Goal: Find specific page/section: Find specific page/section

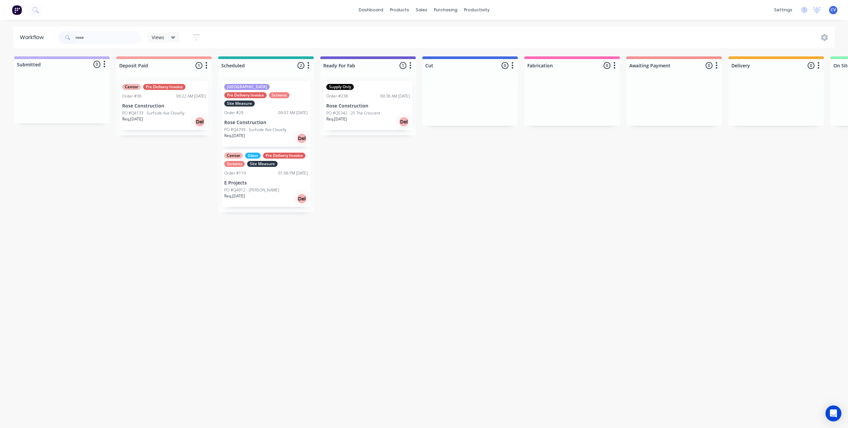
drag, startPoint x: 106, startPoint y: 39, endPoint x: 67, endPoint y: 39, distance: 39.1
click at [0, 42] on div "Workflow rose Views Save new view None (Default) edit Production edit Show/Hide…" at bounding box center [424, 38] width 848 height 22
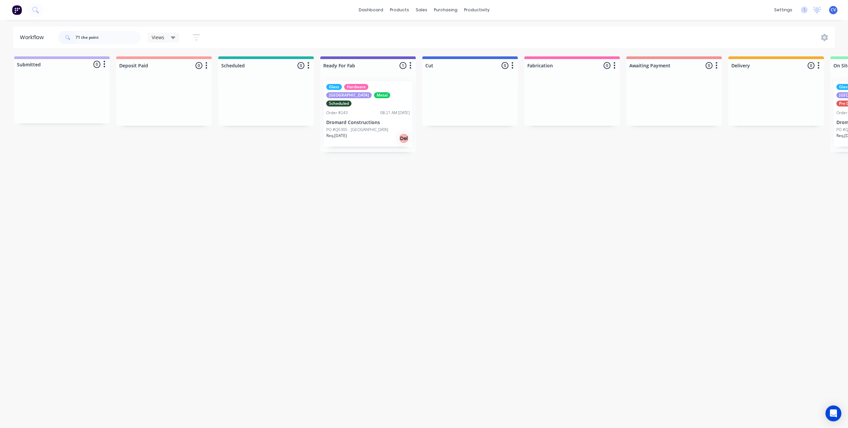
click at [347, 133] on p "Req. 08/09/25" at bounding box center [336, 136] width 21 height 6
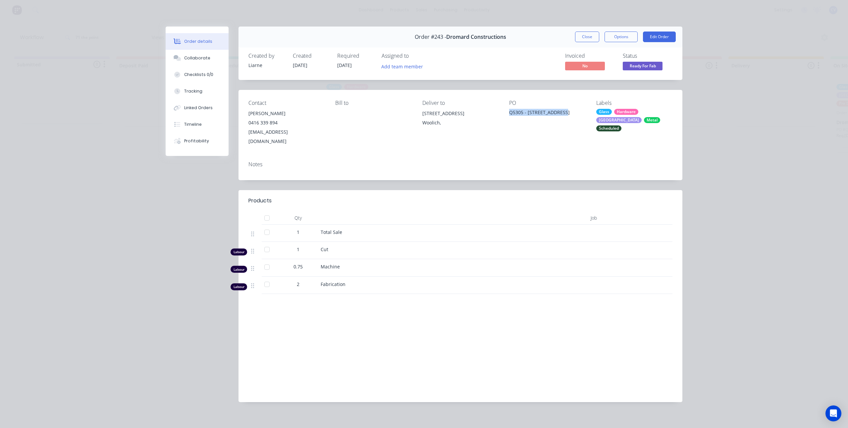
drag, startPoint x: 572, startPoint y: 114, endPoint x: 519, endPoint y: 120, distance: 53.1
click at [519, 120] on div "Contact Ciaran Grimes 0416 339 894 ciarangrimes@dromardconstructions.com.au Bil…" at bounding box center [461, 123] width 444 height 66
copy div "Q5305 - 71 The Point Rd"
drag, startPoint x: 0, startPoint y: 218, endPoint x: 25, endPoint y: 183, distance: 42.6
click at [14, 202] on div "Order details Collaborate Checklists 0/0 Tracking Linked Orders Timeline Profit…" at bounding box center [424, 214] width 848 height 428
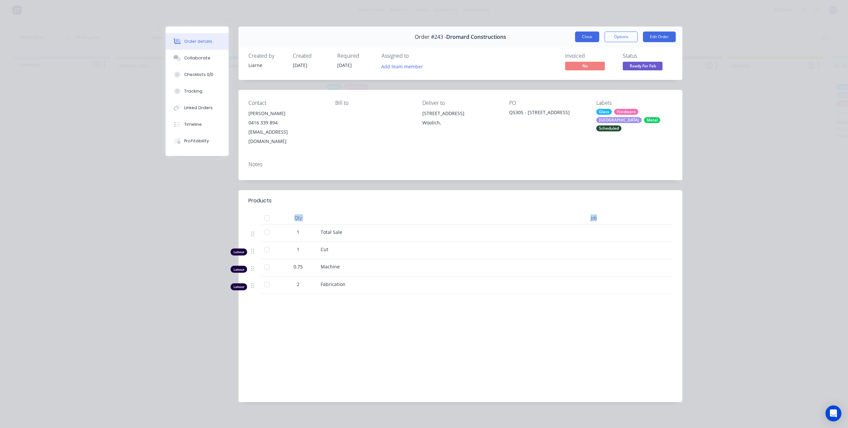
click at [584, 37] on button "Close" at bounding box center [587, 36] width 24 height 11
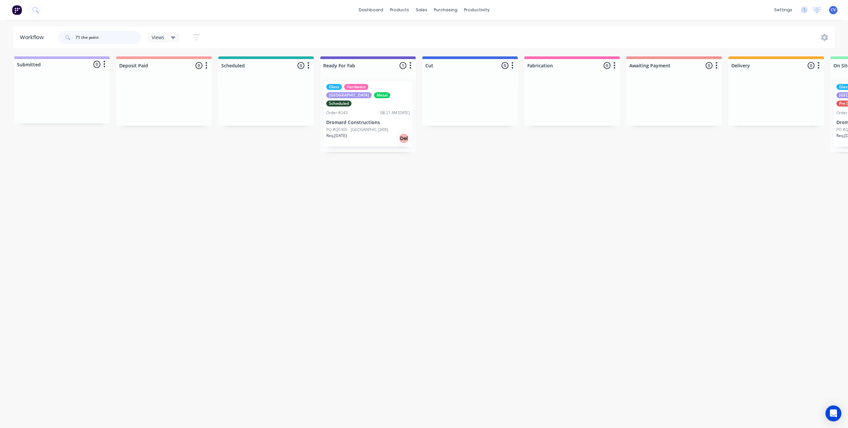
drag, startPoint x: 126, startPoint y: 38, endPoint x: 21, endPoint y: 36, distance: 105.4
click at [21, 36] on header "Workflow 71 the point Views Save new view None (Default) edit Production edit S…" at bounding box center [424, 38] width 822 height 22
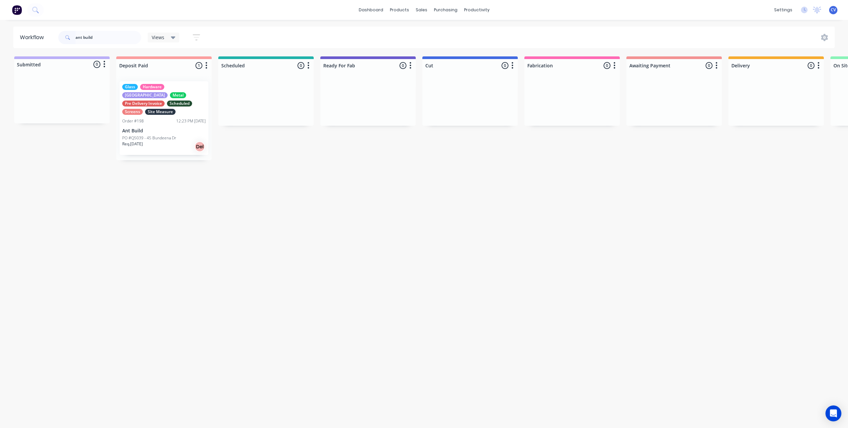
click at [155, 128] on p "Ant Build" at bounding box center [164, 131] width 84 height 6
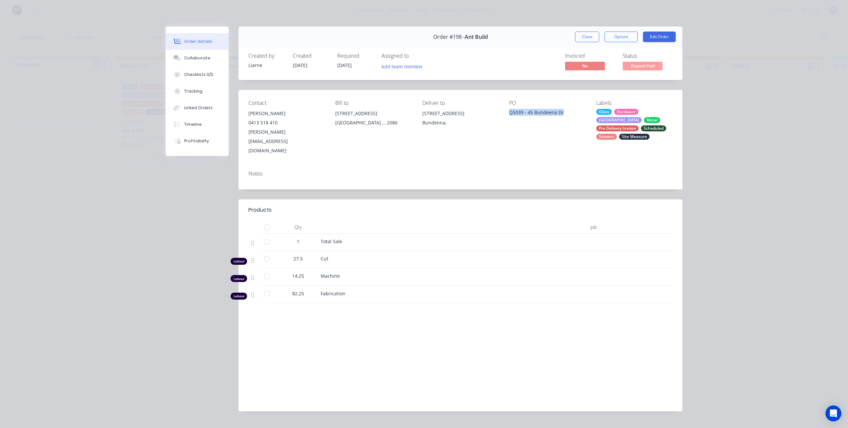
drag, startPoint x: 570, startPoint y: 111, endPoint x: 507, endPoint y: 110, distance: 62.6
click at [507, 110] on div "Contact Anthony 0413 518 410 anthony@antbuilt.com.au Bill to 3/252 Allambie Rd …" at bounding box center [461, 127] width 444 height 75
copy div "Q5039 - 45 Bundeena Dr"
click at [588, 34] on button "Close" at bounding box center [587, 36] width 24 height 11
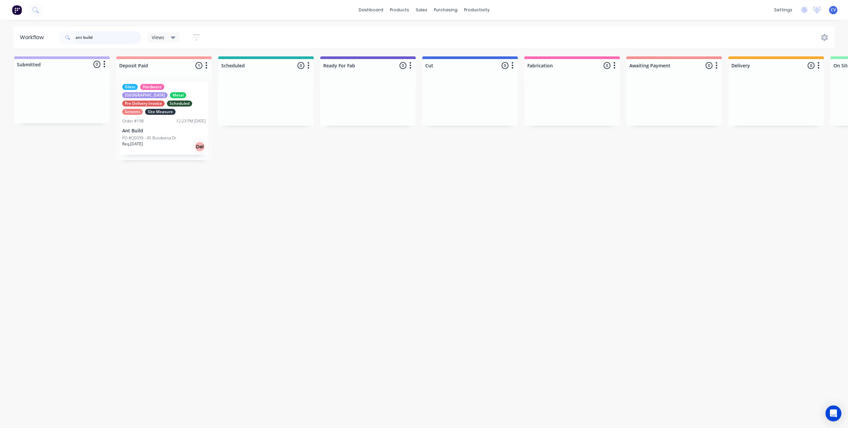
drag, startPoint x: 109, startPoint y: 36, endPoint x: 28, endPoint y: 36, distance: 81.9
click at [26, 35] on header "Workflow ant build Views Save new view None (Default) edit Production edit Show…" at bounding box center [424, 38] width 822 height 22
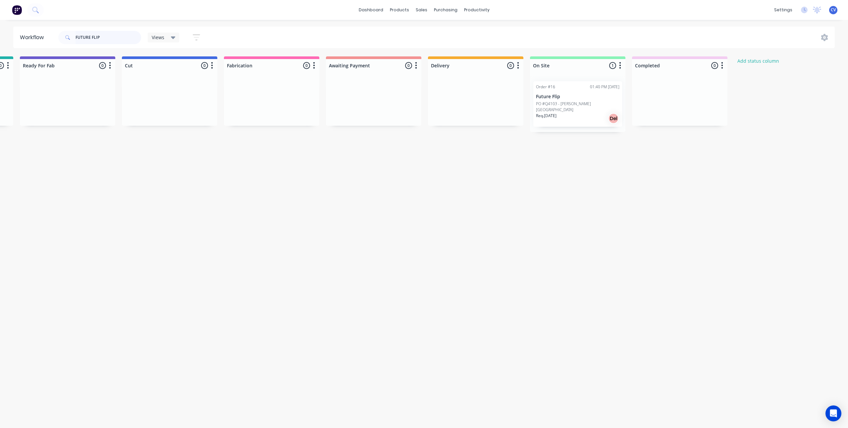
scroll to position [0, 311]
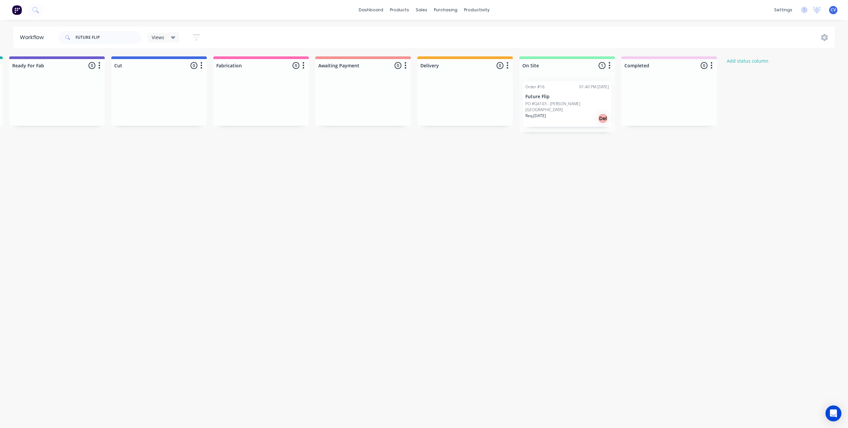
click at [560, 113] on div "Req. 01/11/24 Del" at bounding box center [568, 118] width 84 height 11
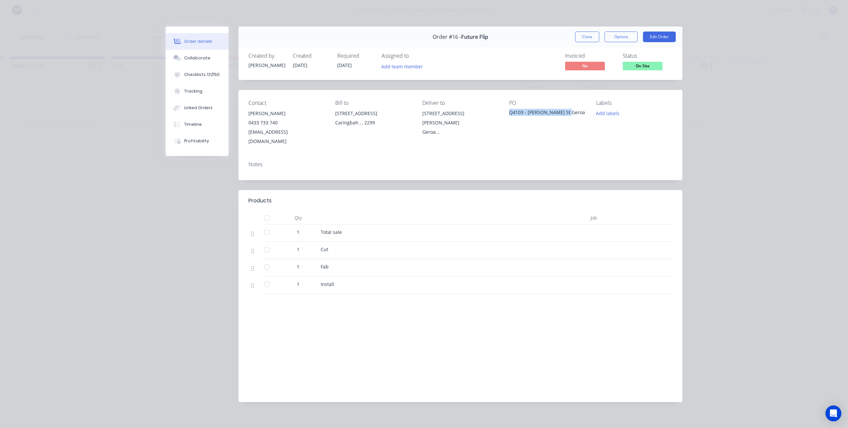
drag, startPoint x: 574, startPoint y: 114, endPoint x: 509, endPoint y: 115, distance: 64.6
click at [509, 115] on div "Contact Syed 0433 733 740 Syed@futureflip.com.au Bill to 37 Captain Cook Drive …" at bounding box center [461, 123] width 444 height 66
copy div "Q4103 - Stafford St Geroa"
click at [592, 36] on button "Close" at bounding box center [587, 36] width 24 height 11
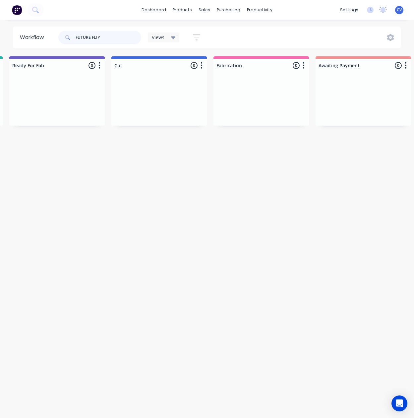
drag, startPoint x: 99, startPoint y: 35, endPoint x: 44, endPoint y: 38, distance: 54.5
click at [8, 34] on div "Workflow FUTURE FLIP Views Save new view None (Default) edit Production edit Sh…" at bounding box center [207, 38] width 414 height 22
paste input "6 Byrne avenue South Coogee."
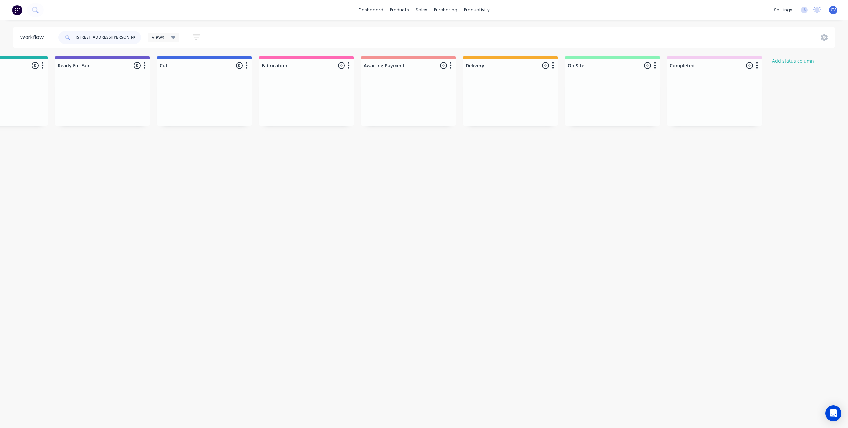
scroll to position [0, 0]
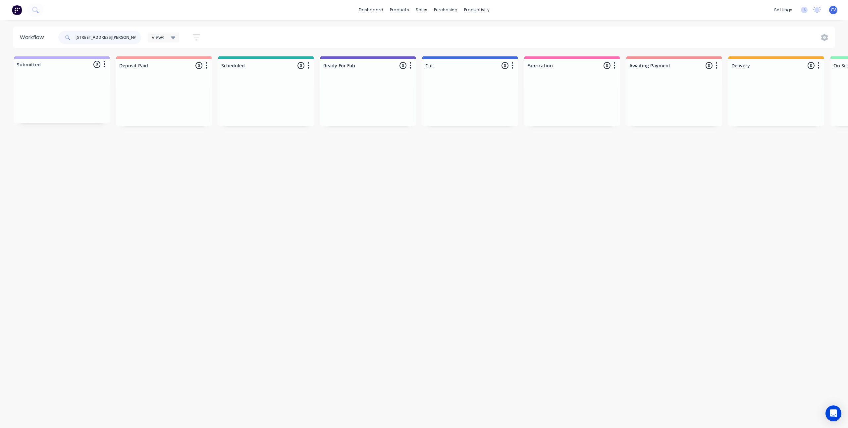
drag, startPoint x: 136, startPoint y: 38, endPoint x: 0, endPoint y: 33, distance: 136.0
click at [0, 33] on div "Workflow 6 Byrne avenue South Coogee. Views Save new view None (Default) edit P…" at bounding box center [424, 38] width 848 height 22
type input "west avenue"
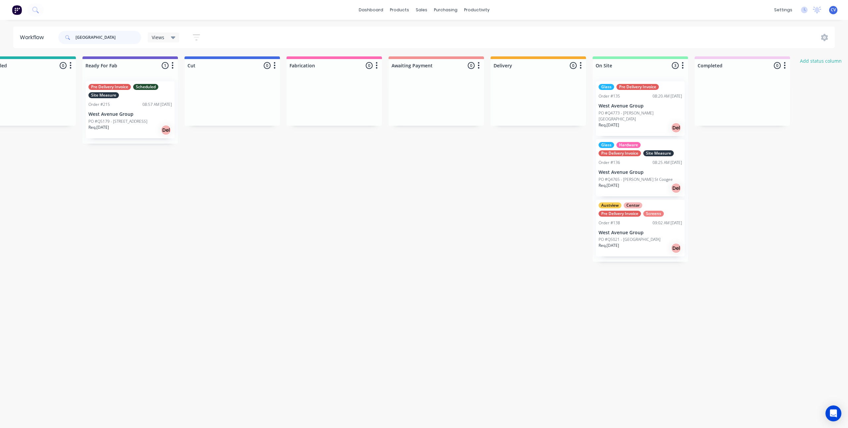
scroll to position [0, 353]
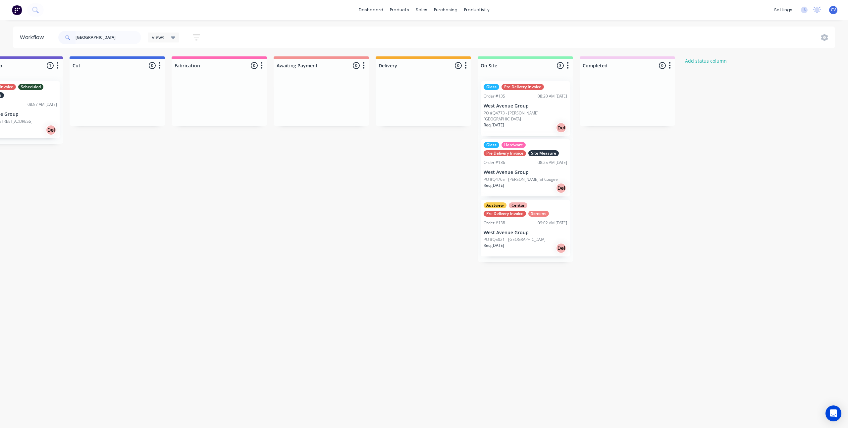
click at [519, 182] on div "Req. 25/03/25 Del" at bounding box center [526, 187] width 84 height 11
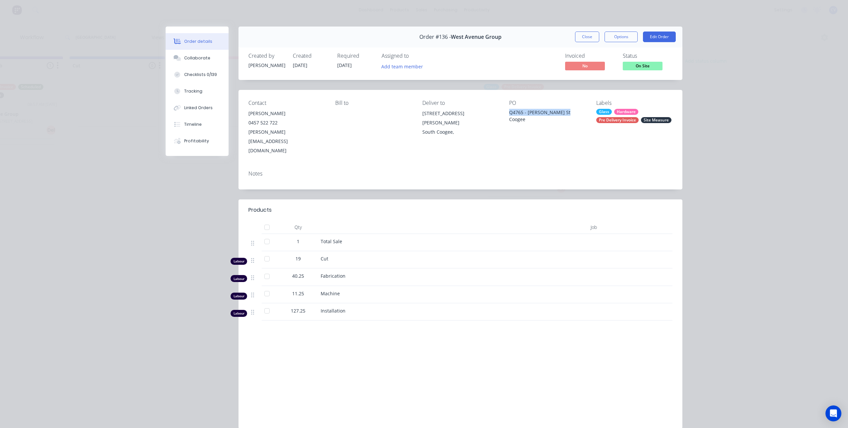
drag, startPoint x: 567, startPoint y: 113, endPoint x: 506, endPoint y: 113, distance: 60.7
click at [506, 113] on div "Contact Stanley 0457 522 722 Stanley@WestAvenueGroup.com.au Bill to Deliver to …" at bounding box center [461, 127] width 444 height 75
copy div "Q4765 - Byrnes St Coogee"
click at [107, 52] on div "Order details Collaborate Checklists 0/139 Tracking Linked Orders Timeline Prof…" at bounding box center [424, 214] width 848 height 428
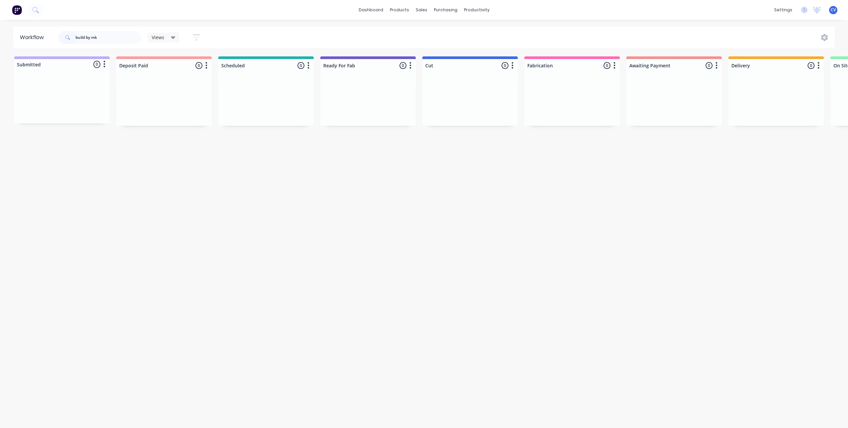
scroll to position [0, 342]
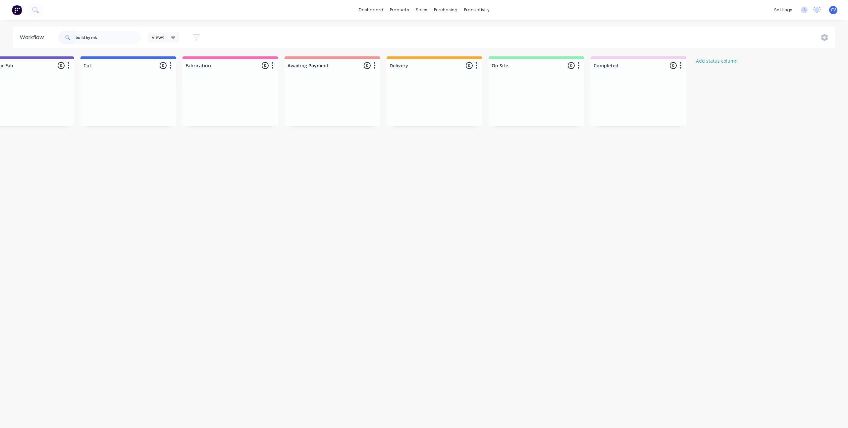
drag, startPoint x: 116, startPoint y: 34, endPoint x: 0, endPoint y: 34, distance: 115.7
click at [0, 33] on div "Workflow build by mk Views Save new view None (Default) edit Production edit Sh…" at bounding box center [424, 38] width 848 height 22
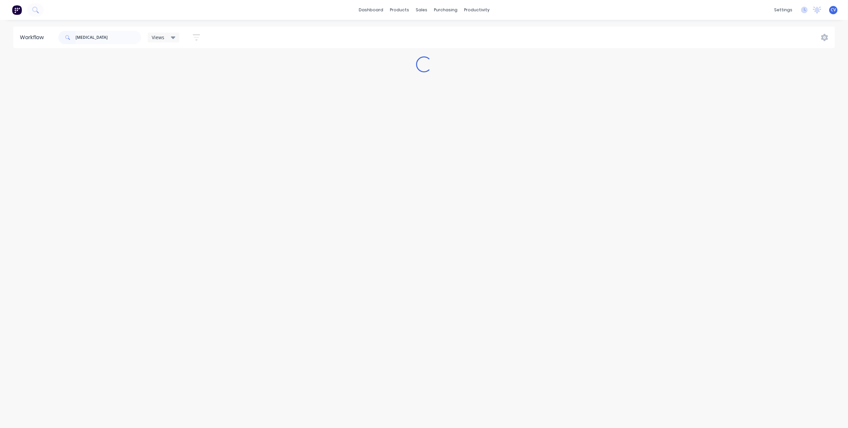
scroll to position [0, 0]
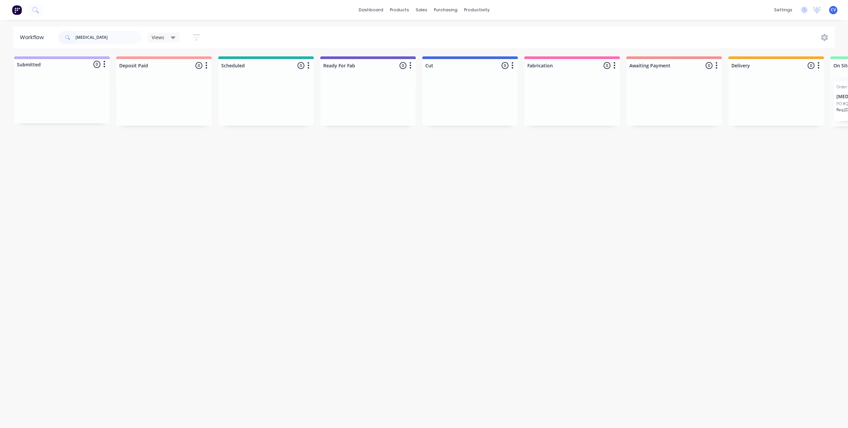
type input "[MEDICAL_DATA]"
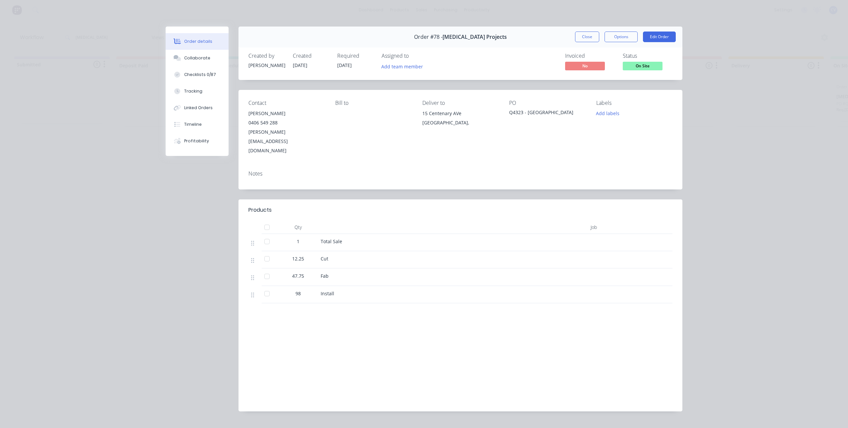
drag, startPoint x: 582, startPoint y: 112, endPoint x: 501, endPoint y: 117, distance: 81.3
click at [501, 117] on div "Contact [PERSON_NAME] [PHONE_NUMBER] [PERSON_NAME][EMAIL_ADDRESS][DOMAIN_NAME] …" at bounding box center [461, 127] width 444 height 75
click at [574, 133] on div "PO Q4323 - [GEOGRAPHIC_DATA]" at bounding box center [547, 127] width 76 height 55
drag, startPoint x: 588, startPoint y: 113, endPoint x: 508, endPoint y: 115, distance: 79.6
click at [508, 115] on div "Contact [PERSON_NAME] [PHONE_NUMBER] [PERSON_NAME][EMAIL_ADDRESS][DOMAIN_NAME] …" at bounding box center [461, 127] width 444 height 75
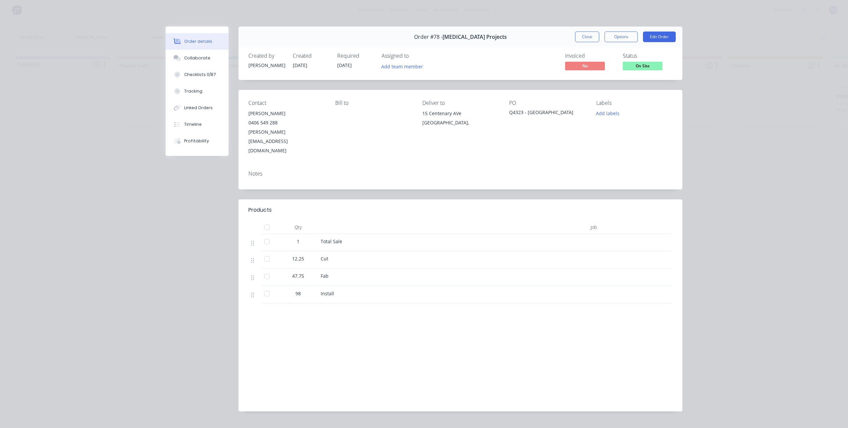
copy div "Q4323 - [GEOGRAPHIC_DATA]"
click at [201, 291] on div "Order #78 - [MEDICAL_DATA] Projects Close Options Edit Order Created by [PERSON…" at bounding box center [424, 224] width 517 height 394
